Goal: Find specific page/section: Find specific page/section

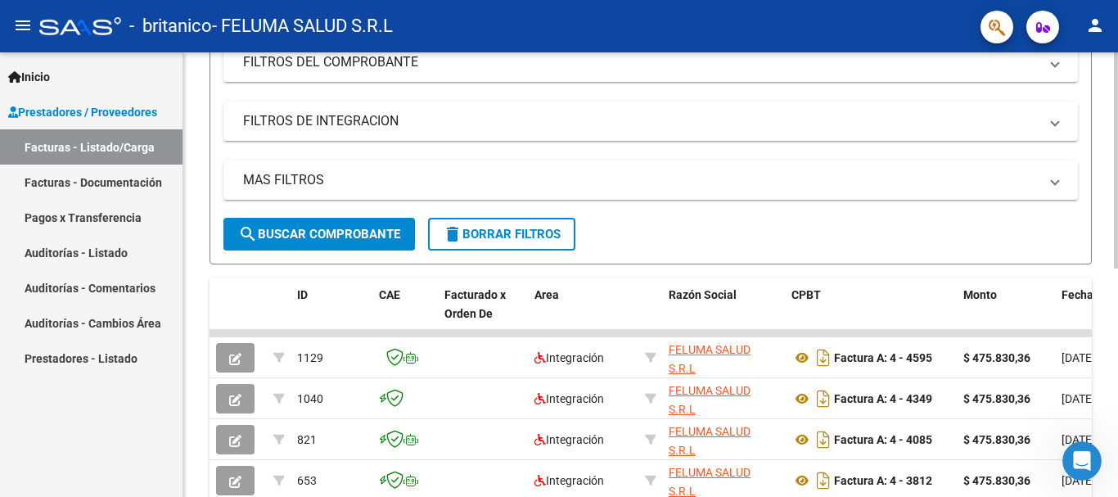
scroll to position [143, 0]
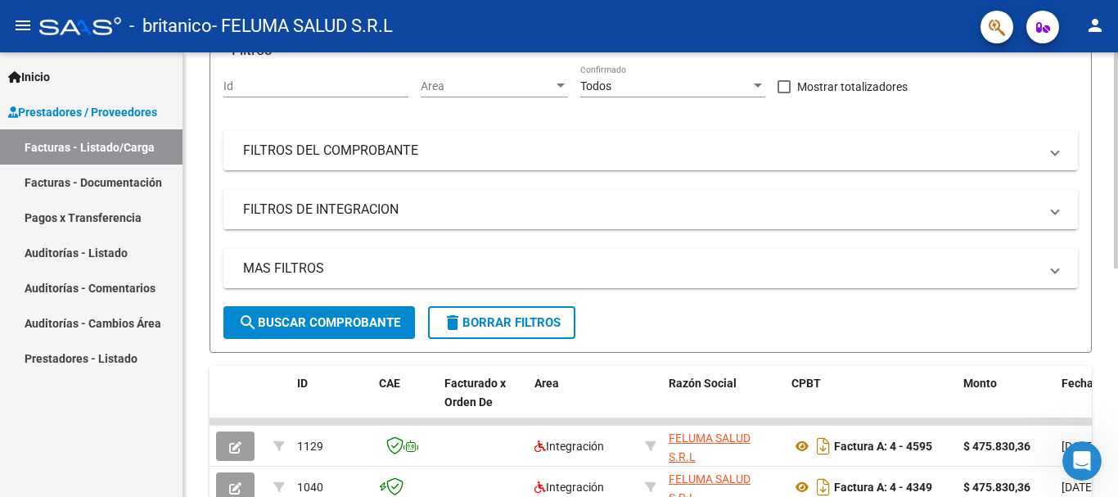
click at [332, 318] on span "search Buscar Comprobante" at bounding box center [319, 322] width 162 height 15
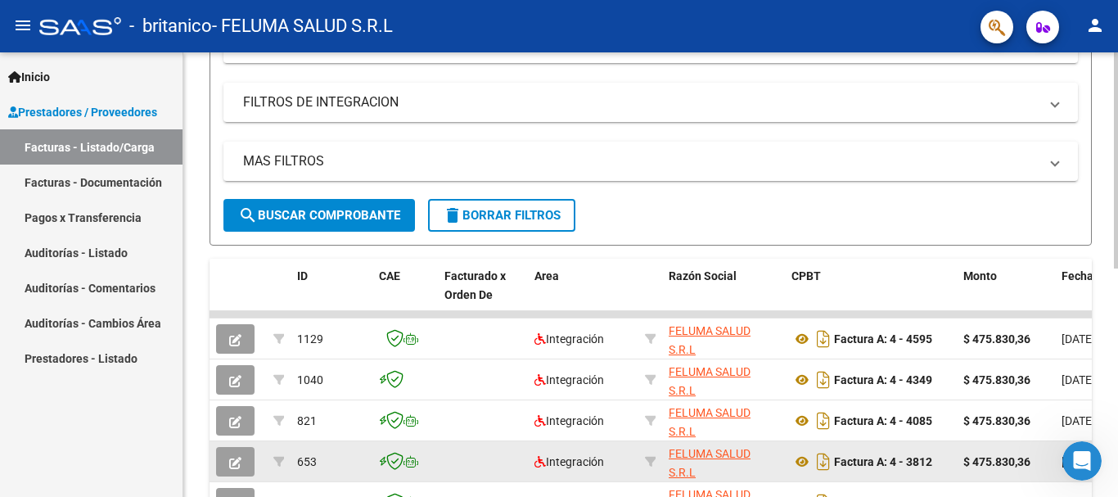
scroll to position [471, 0]
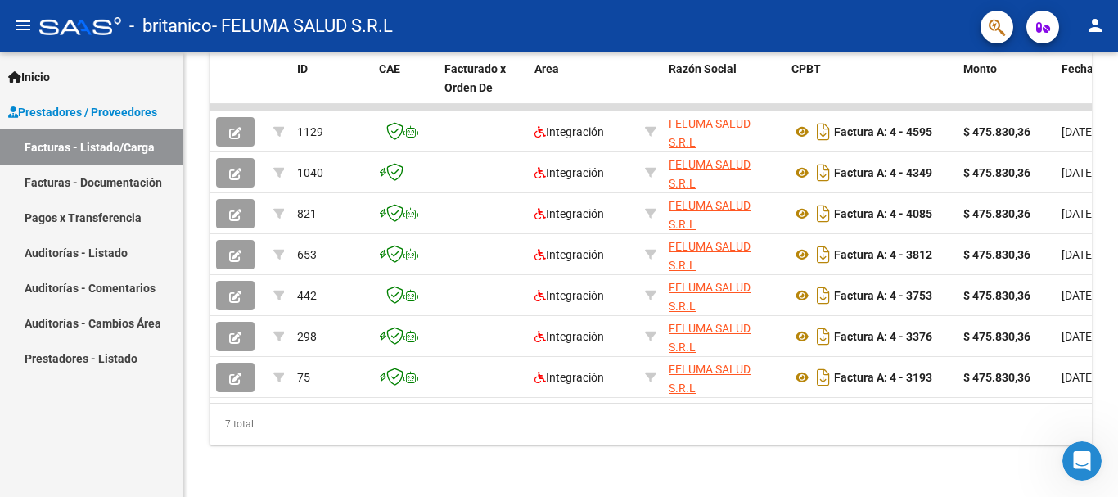
click at [62, 213] on link "Pagos x Transferencia" at bounding box center [91, 217] width 183 height 35
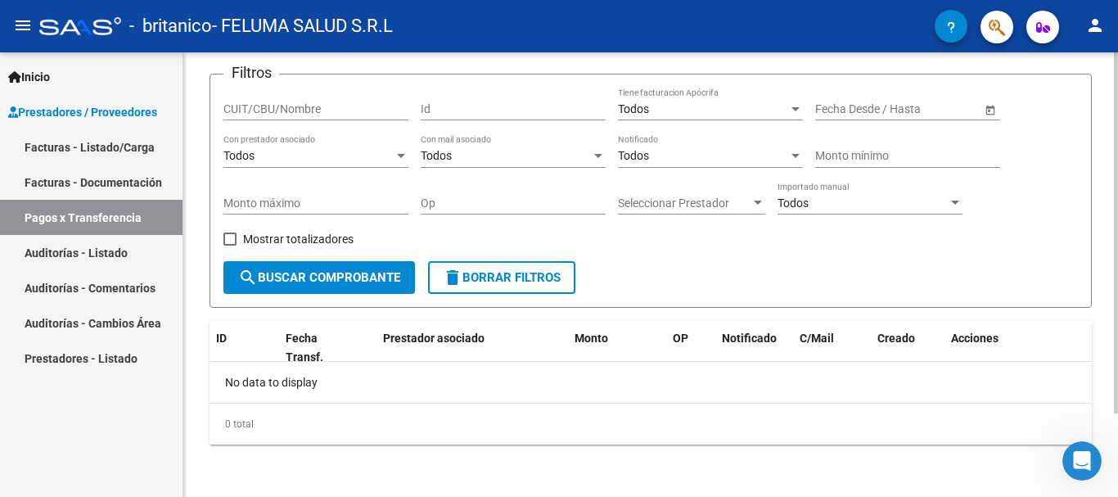
click at [304, 277] on span "search Buscar Comprobante" at bounding box center [319, 277] width 162 height 15
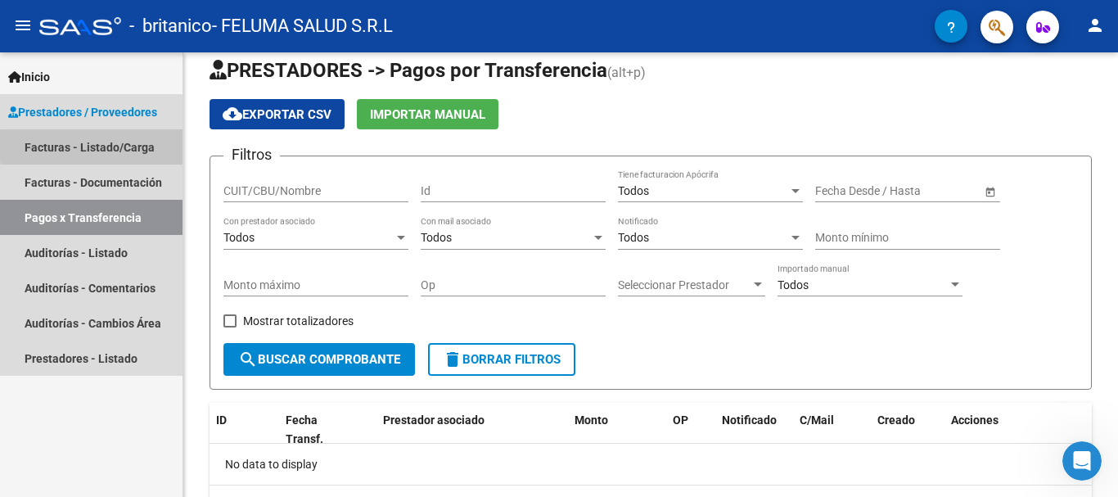
click at [147, 146] on link "Facturas - Listado/Carga" at bounding box center [91, 146] width 183 height 35
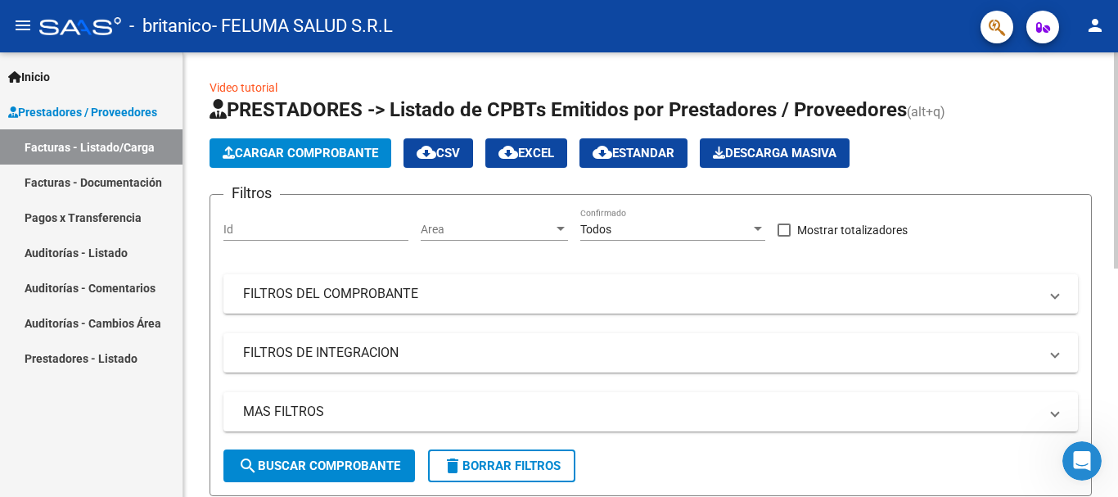
click at [1118, 24] on div "menu - britanico - FELUMA SALUD S.R.L person Inicio Instructivos Contacto OS Pr…" at bounding box center [559, 248] width 1118 height 497
